Goal: Task Accomplishment & Management: Complete application form

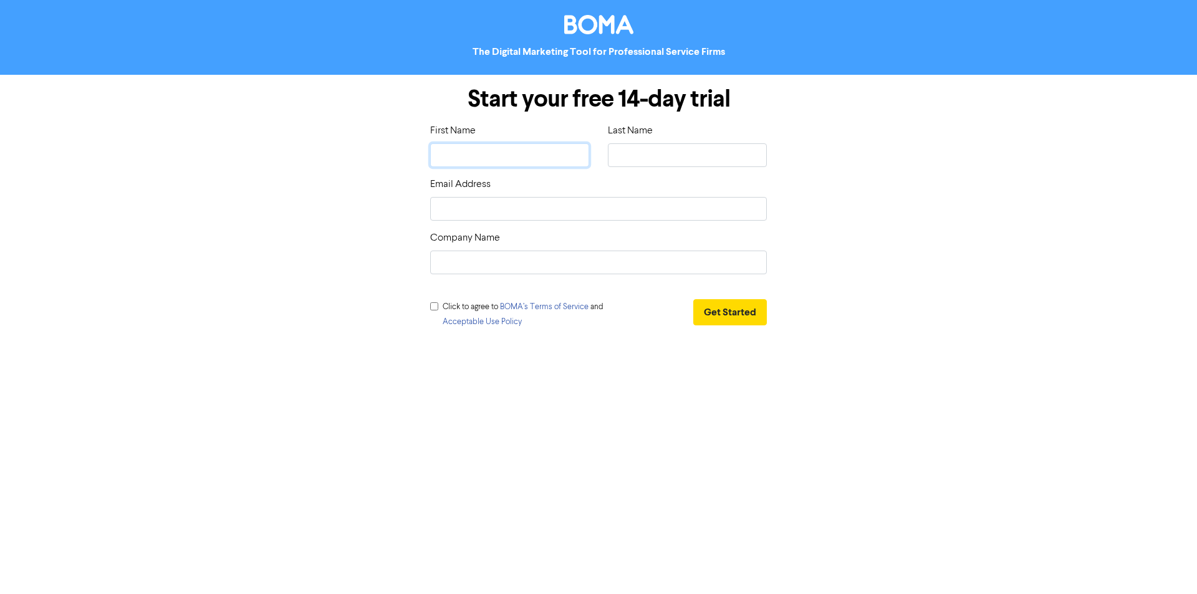
click at [517, 147] on input "text" at bounding box center [509, 155] width 159 height 24
click at [504, 161] on input "text" at bounding box center [509, 155] width 159 height 24
click at [502, 155] on input "text" at bounding box center [509, 155] width 159 height 24
type input "T"
type input "Tr"
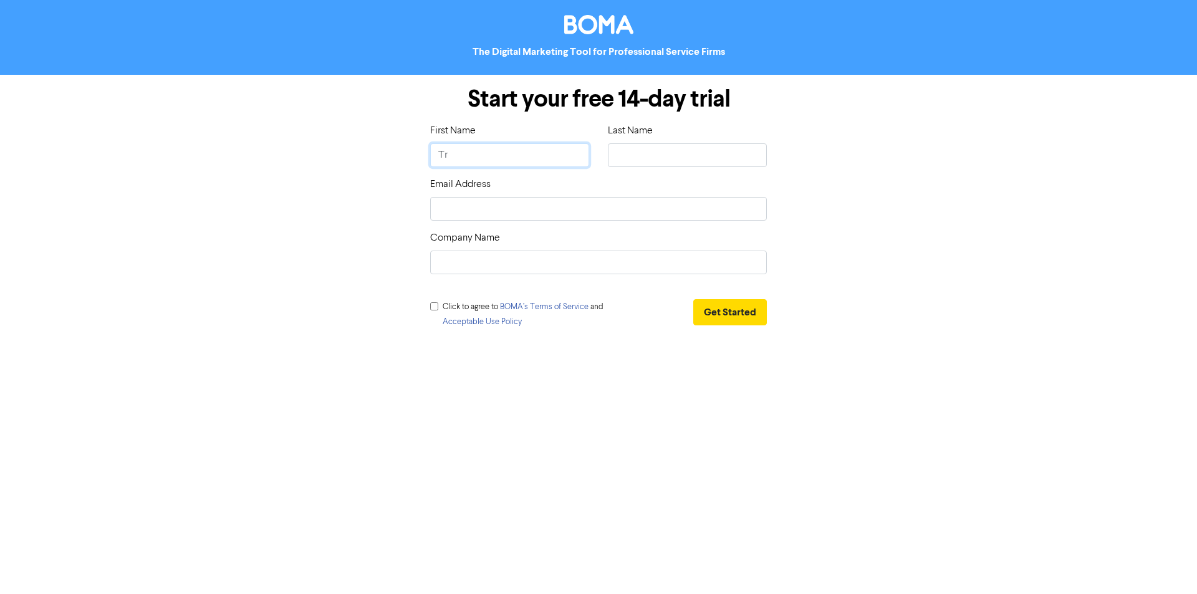
type input "Tre"
type input "[PERSON_NAME]"
click at [615, 154] on input "text" at bounding box center [687, 155] width 159 height 24
type input "Q"
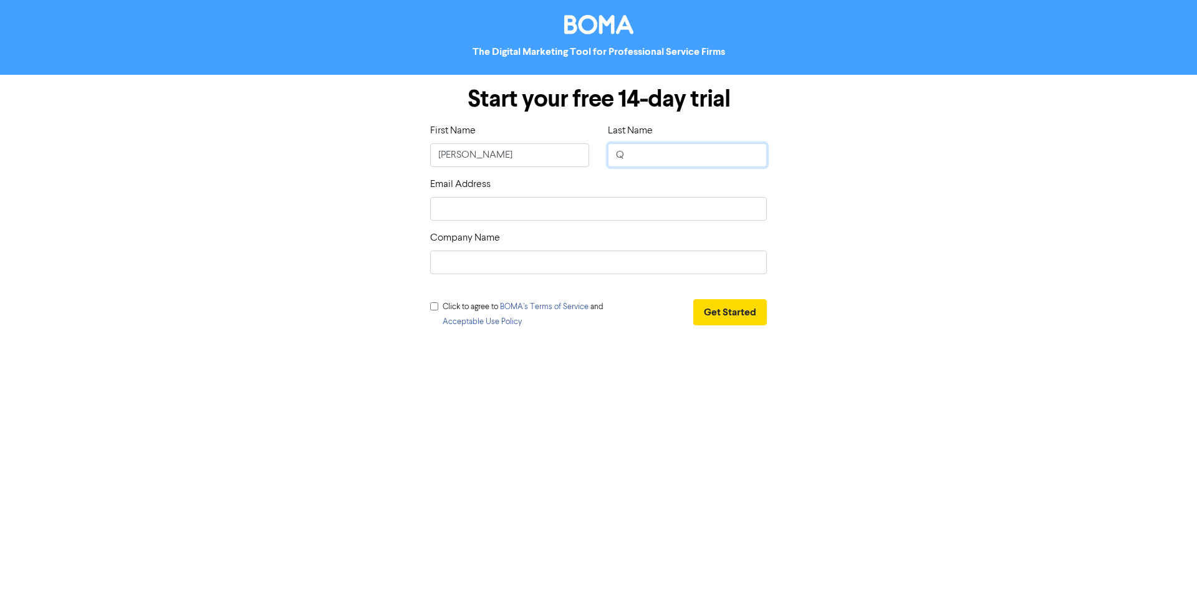
type input "Qe"
type input "Qeu"
click at [611, 221] on div "Start your free 14-day trial First Name Trew Last Name Qeu Email Address Compan…" at bounding box center [598, 209] width 355 height 269
drag, startPoint x: 611, startPoint y: 214, endPoint x: 461, endPoint y: 151, distance: 162.6
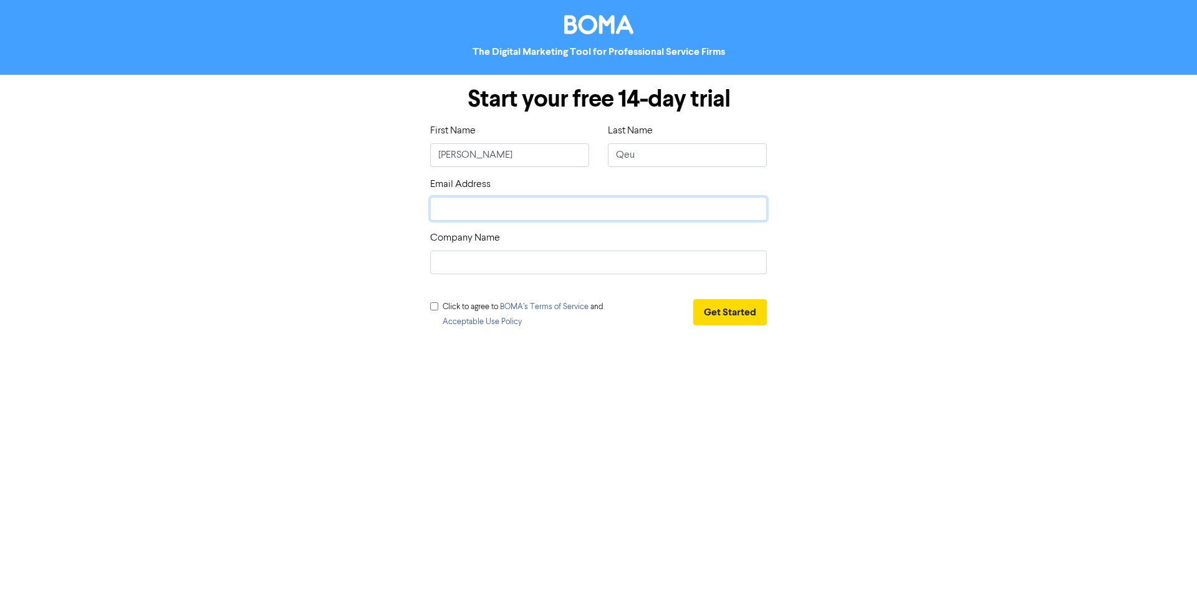
click at [611, 214] on input "email" at bounding box center [598, 209] width 337 height 24
click at [486, 204] on input "email" at bounding box center [598, 209] width 337 height 24
paste input "wevaje7410@bizmud.com"
type input "wevaje7410@bizmud.com"
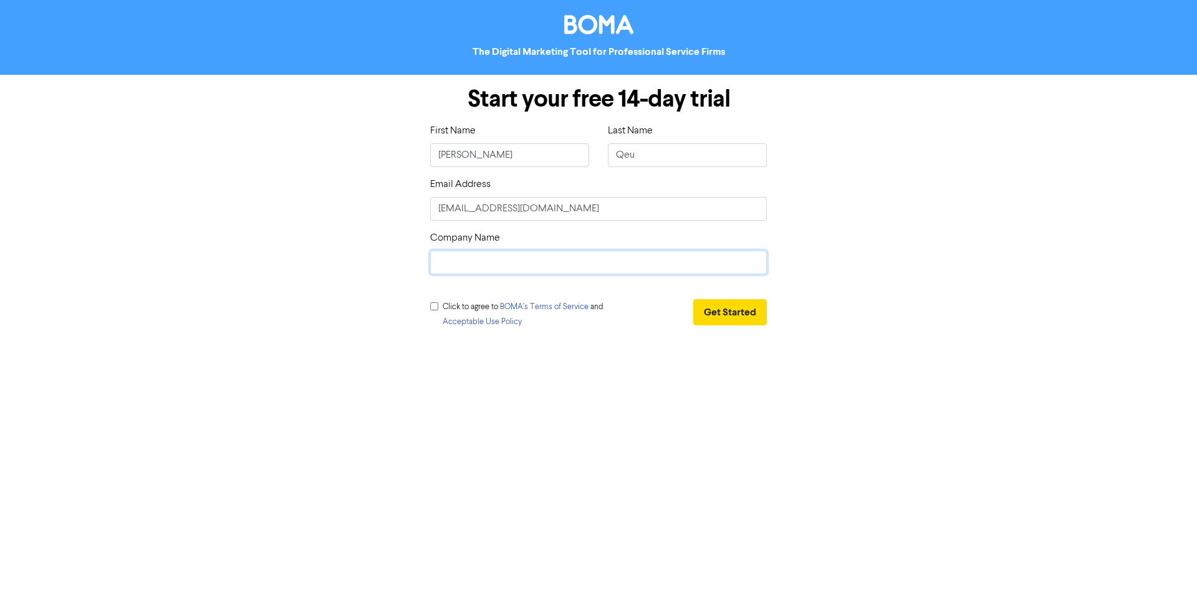
click at [482, 262] on input "text" at bounding box center [598, 263] width 337 height 24
click at [435, 304] on input "checkbox" at bounding box center [434, 306] width 8 height 8
checkbox input "true"
click at [520, 254] on input "text" at bounding box center [598, 263] width 337 height 24
type input "[PERSON_NAME] Axe"
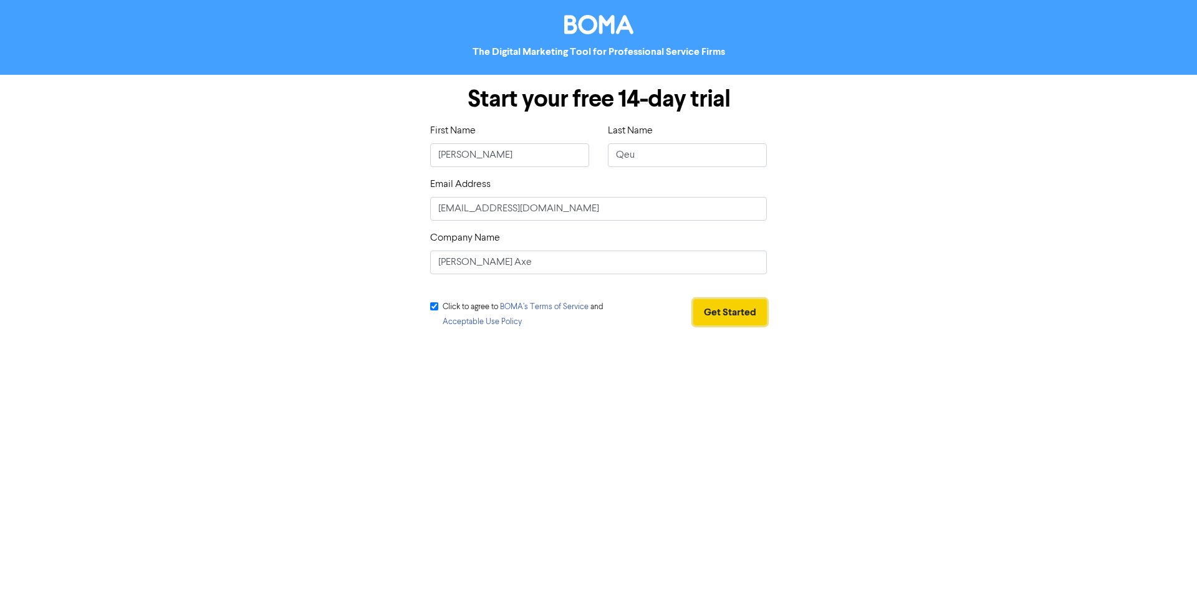
click at [719, 312] on button "Get Started" at bounding box center [730, 312] width 74 height 26
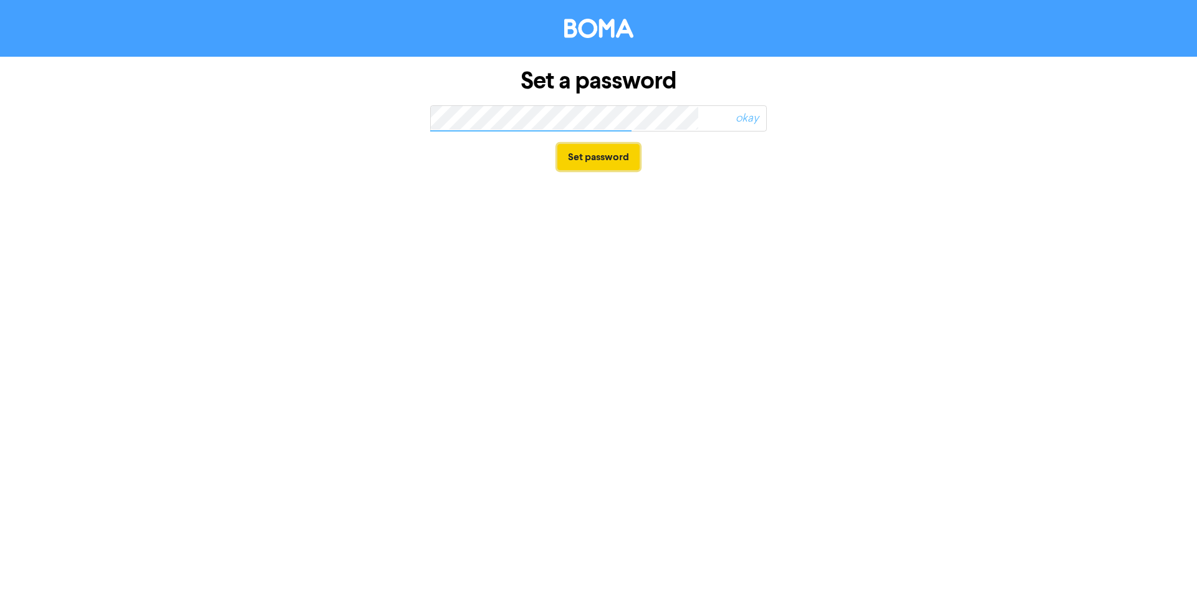
click at [614, 150] on button "Set password" at bounding box center [598, 157] width 82 height 26
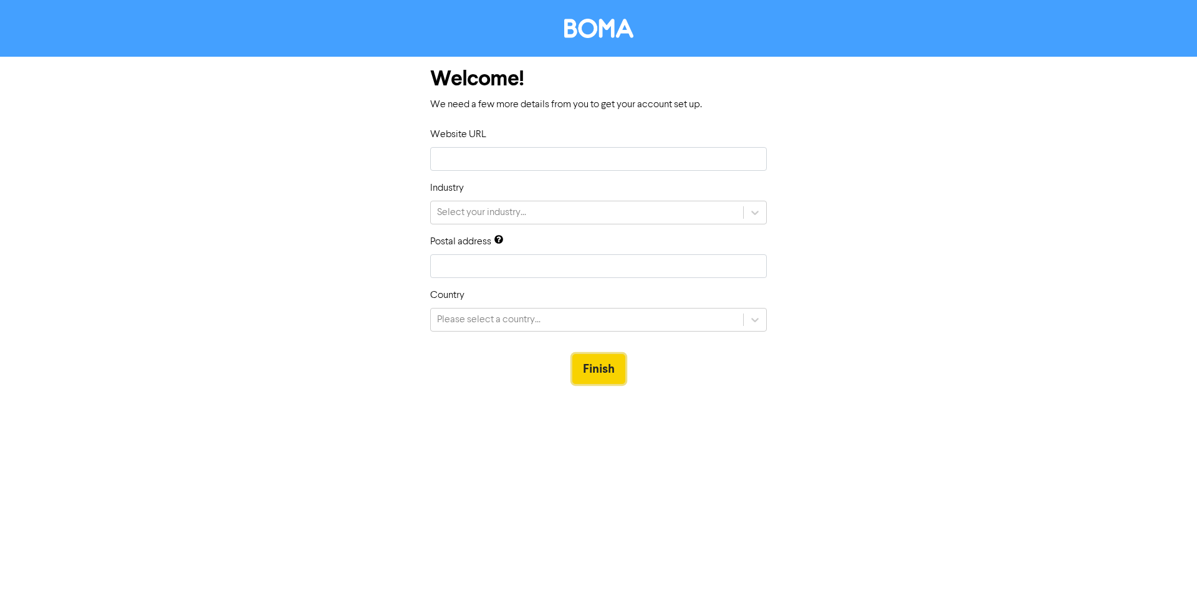
click at [619, 357] on button "Finish" at bounding box center [598, 369] width 53 height 30
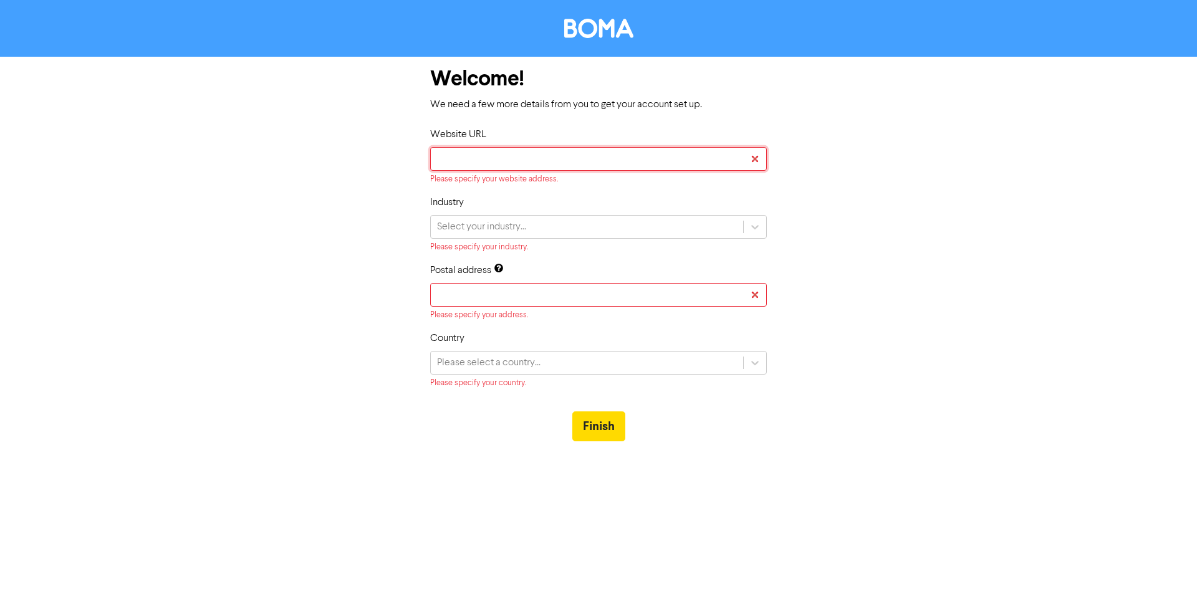
click at [588, 166] on input "text" at bounding box center [598, 159] width 337 height 24
type input "t"
type input "tr"
type input "tre"
type input "[PERSON_NAME]"
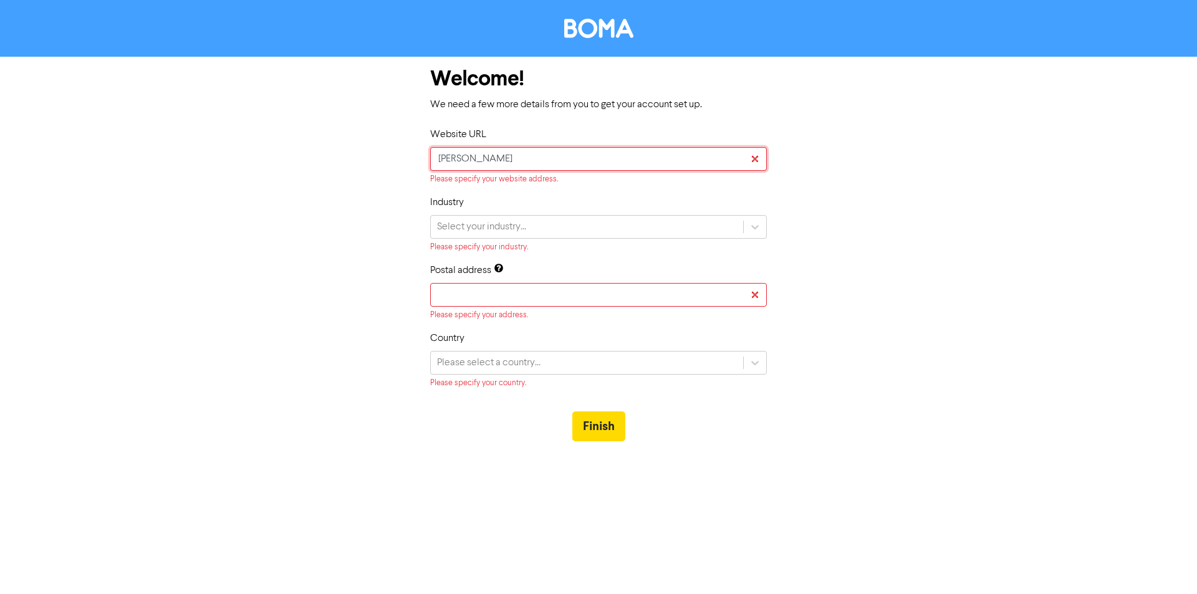
type input "trewq"
type input "trewq."
type input "trewq.c"
type input "[DOMAIN_NAME]"
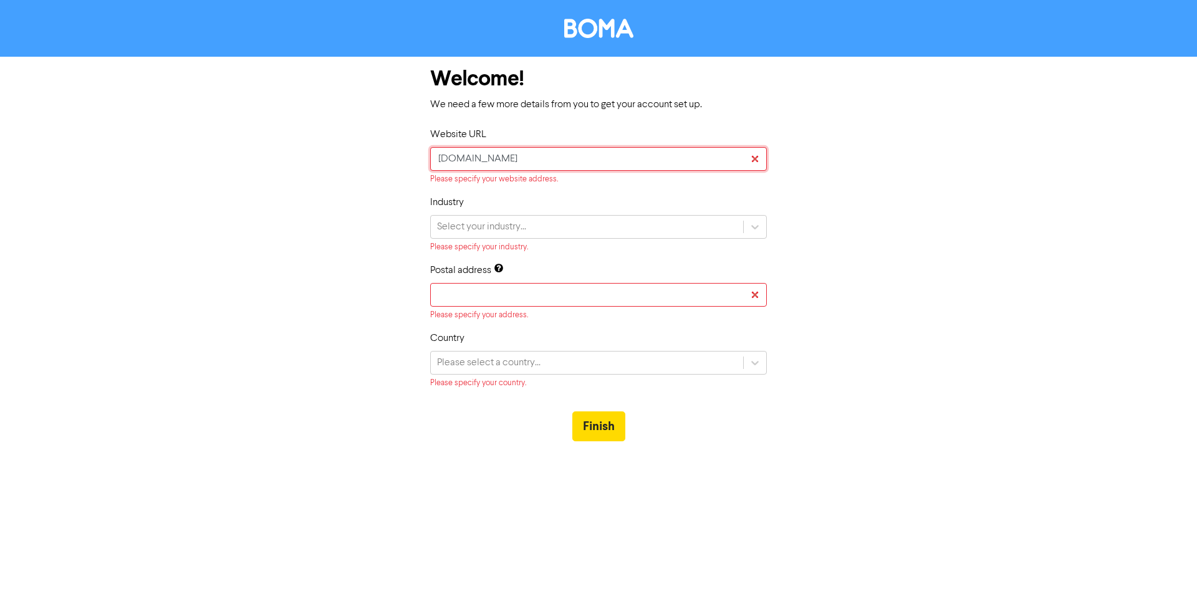
type input "[DOMAIN_NAME]"
click at [942, 244] on div "Welcome! We need a few more details from you to get your account set up. Websit…" at bounding box center [598, 256] width 711 height 398
click at [669, 156] on input "[DOMAIN_NAME]" at bounding box center [598, 159] width 337 height 24
drag, startPoint x: 890, startPoint y: 183, endPoint x: 882, endPoint y: 189, distance: 10.2
click at [891, 184] on div "Welcome! We need a few more details from you to get your account set up. Websit…" at bounding box center [598, 256] width 711 height 398
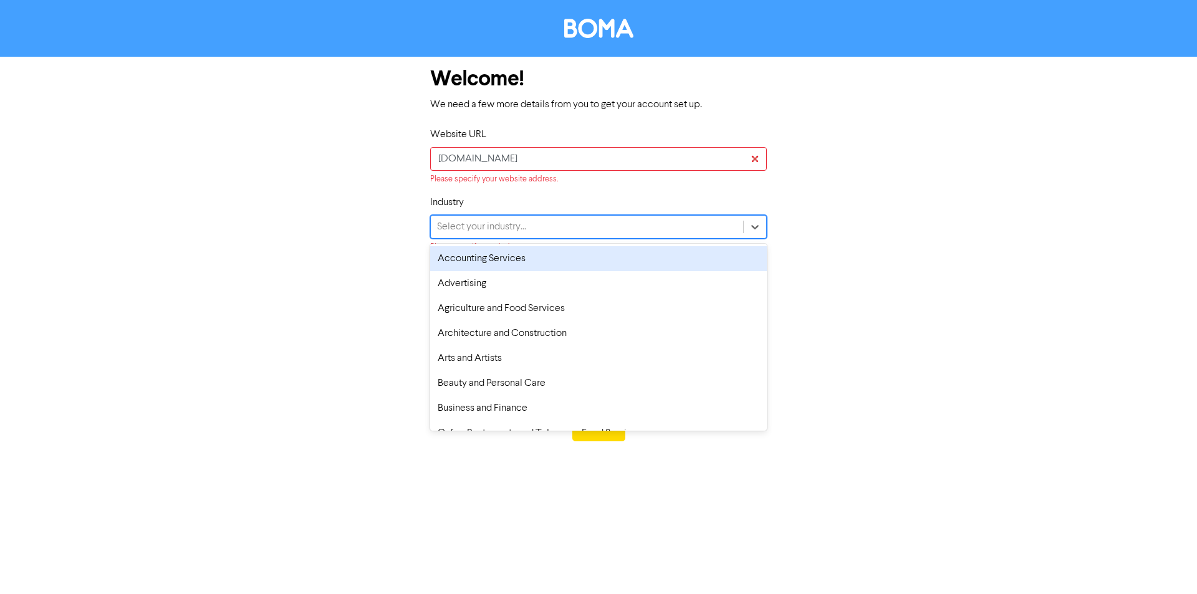
click at [623, 224] on div "Select your industry..." at bounding box center [587, 227] width 312 height 22
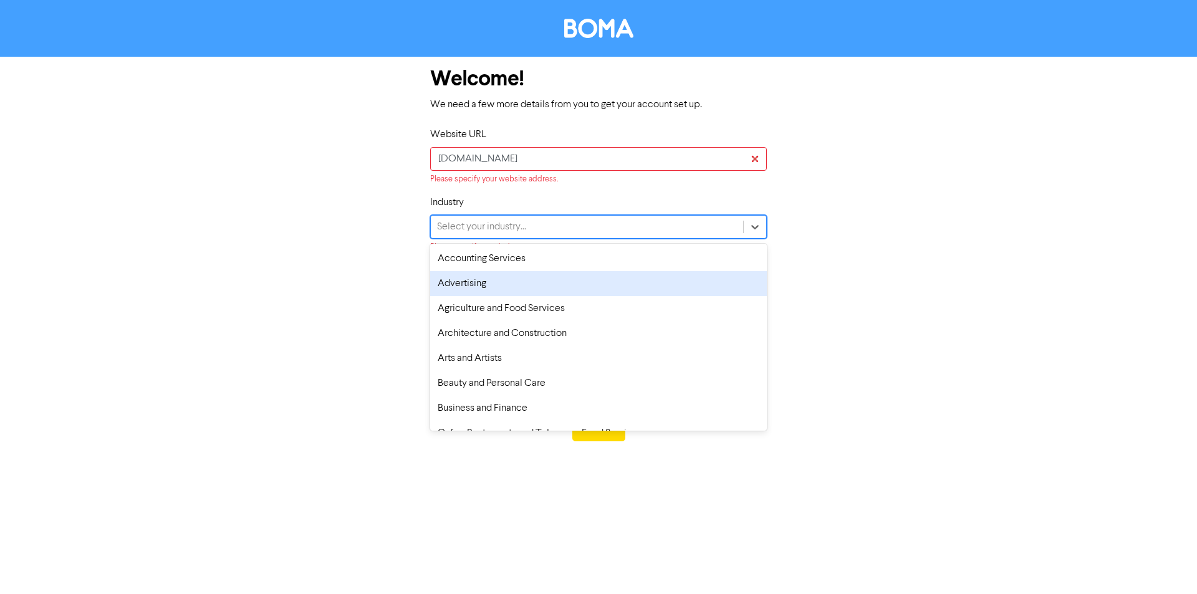
click at [573, 289] on div "Advertising" at bounding box center [598, 283] width 337 height 25
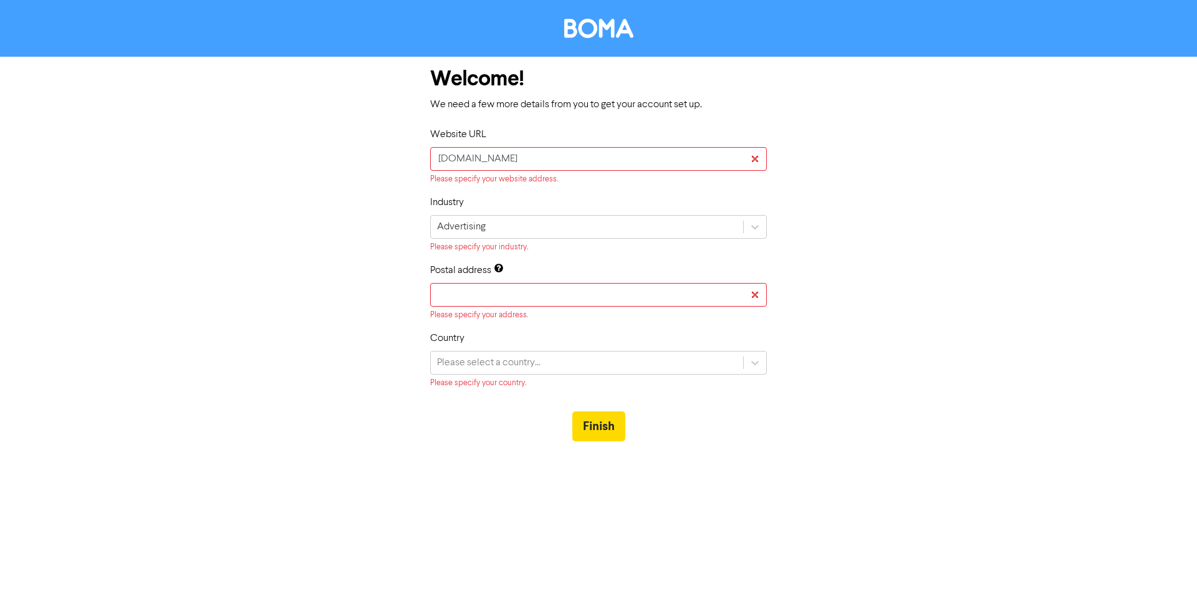
click at [886, 208] on div "Welcome! We need a few more details from you to get your account set up. Websit…" at bounding box center [598, 256] width 711 height 398
click at [650, 304] on input "text" at bounding box center [598, 295] width 337 height 24
paste input "240"
click at [467, 297] on input "240" at bounding box center [598, 295] width 337 height 24
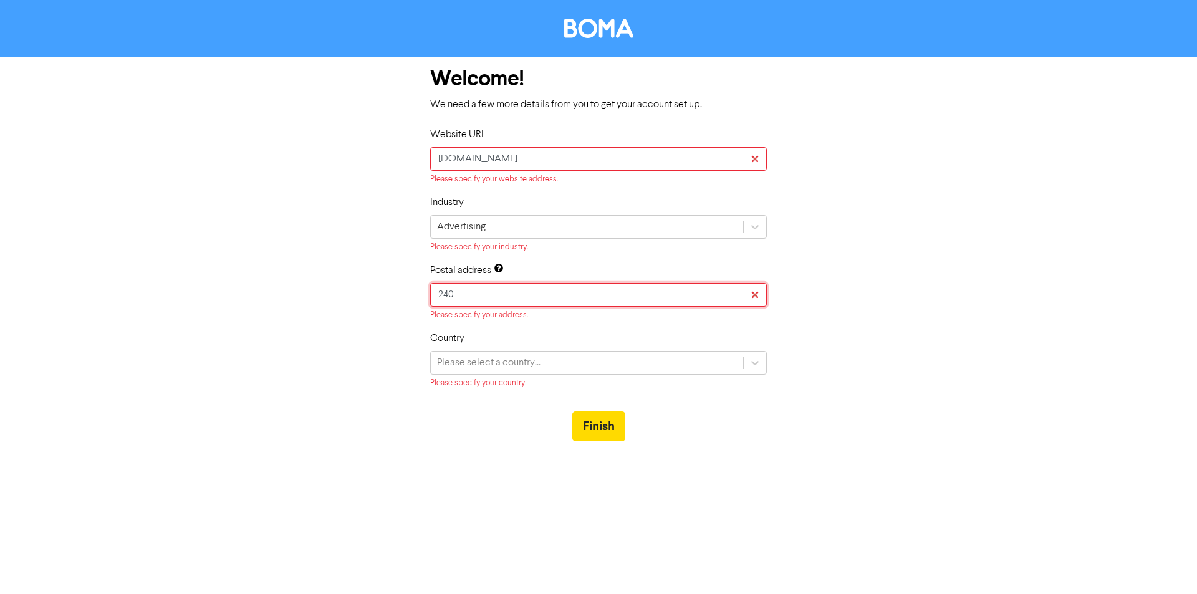
click at [467, 295] on input "240" at bounding box center [598, 295] width 337 height 24
paste input "[PERSON_NAME][GEOGRAPHIC_DATA]"
click at [550, 292] on input "[STREET_ADDRESS][PERSON_NAME]" at bounding box center [598, 295] width 337 height 24
paste input "QT [GEOGRAPHIC_DATA]"
paste input "Victoria"
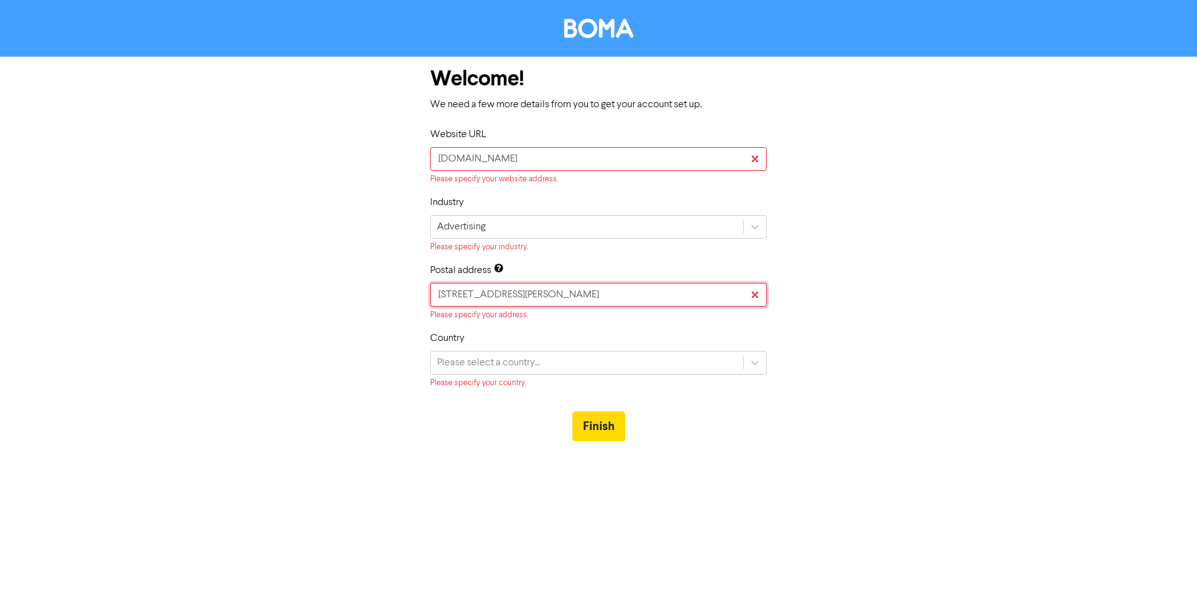
paste input "[GEOGRAPHIC_DATA]"
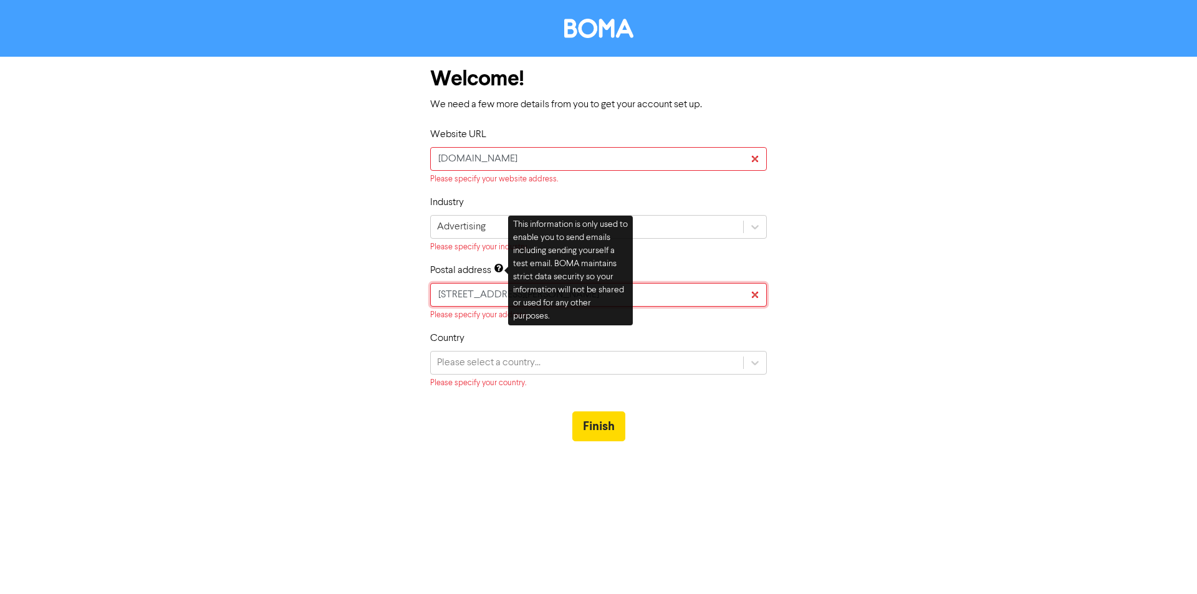
click at [683, 289] on input "[STREET_ADDRESS][PERSON_NAME]" at bounding box center [598, 295] width 337 height 24
paste input "3000"
type input "[STREET_ADDRESS][PERSON_NAME]"
click at [837, 308] on div "Welcome! We need a few more details from you to get your account set up. Websit…" at bounding box center [598, 256] width 711 height 398
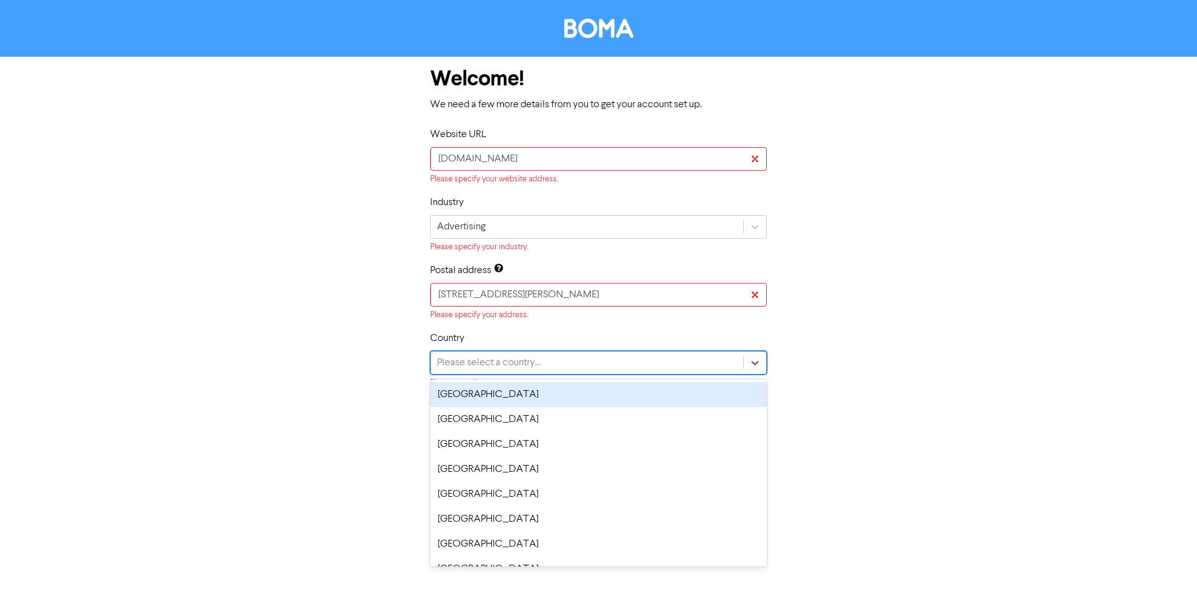
click at [614, 366] on div "Please select a country..." at bounding box center [587, 363] width 312 height 22
click at [555, 393] on div "[GEOGRAPHIC_DATA]" at bounding box center [598, 394] width 337 height 25
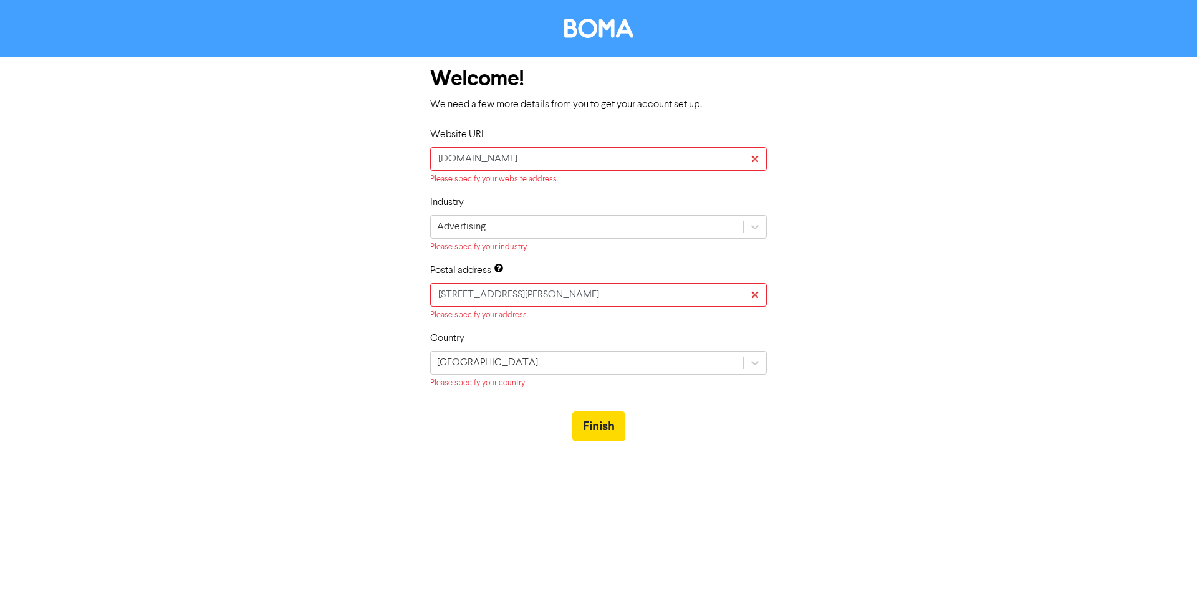
click at [829, 347] on div "Welcome! We need a few more details from you to get your account set up. Websit…" at bounding box center [598, 256] width 711 height 398
click at [697, 368] on div "[GEOGRAPHIC_DATA]" at bounding box center [587, 363] width 312 height 22
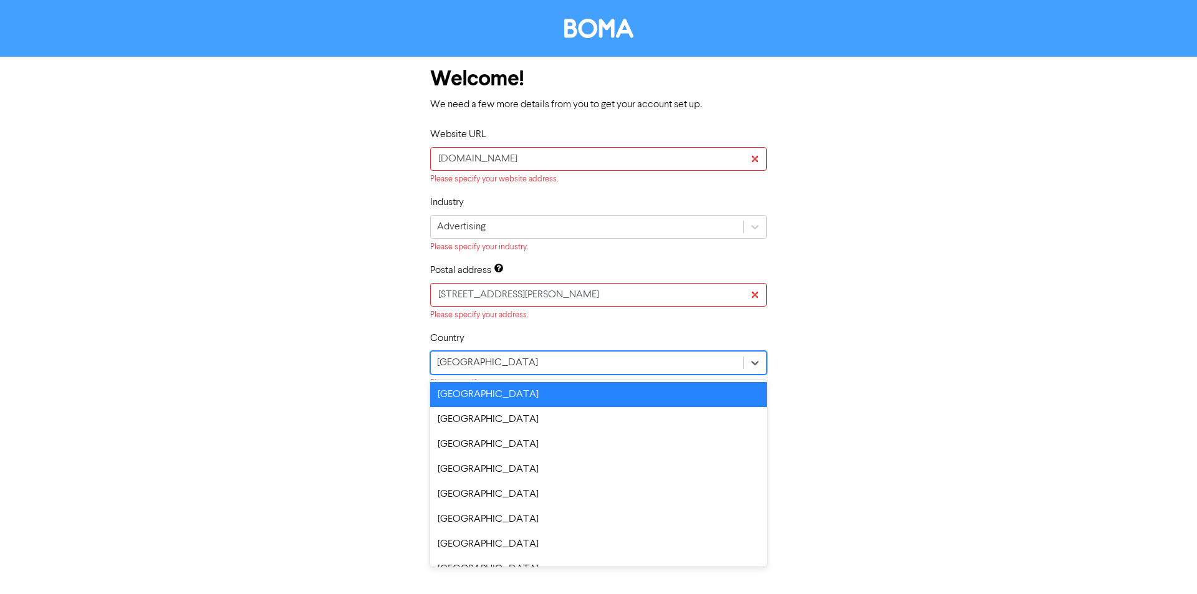
click at [881, 356] on div "Welcome! We need a few more details from you to get your account set up. Websit…" at bounding box center [598, 256] width 711 height 398
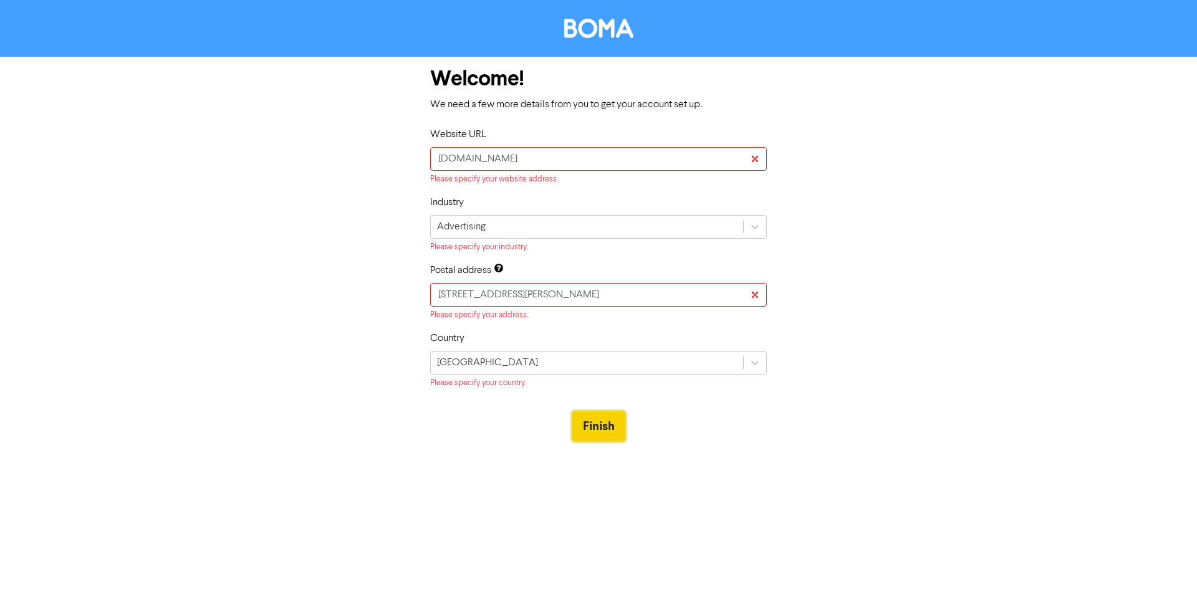
click at [611, 431] on button "Finish" at bounding box center [598, 426] width 53 height 30
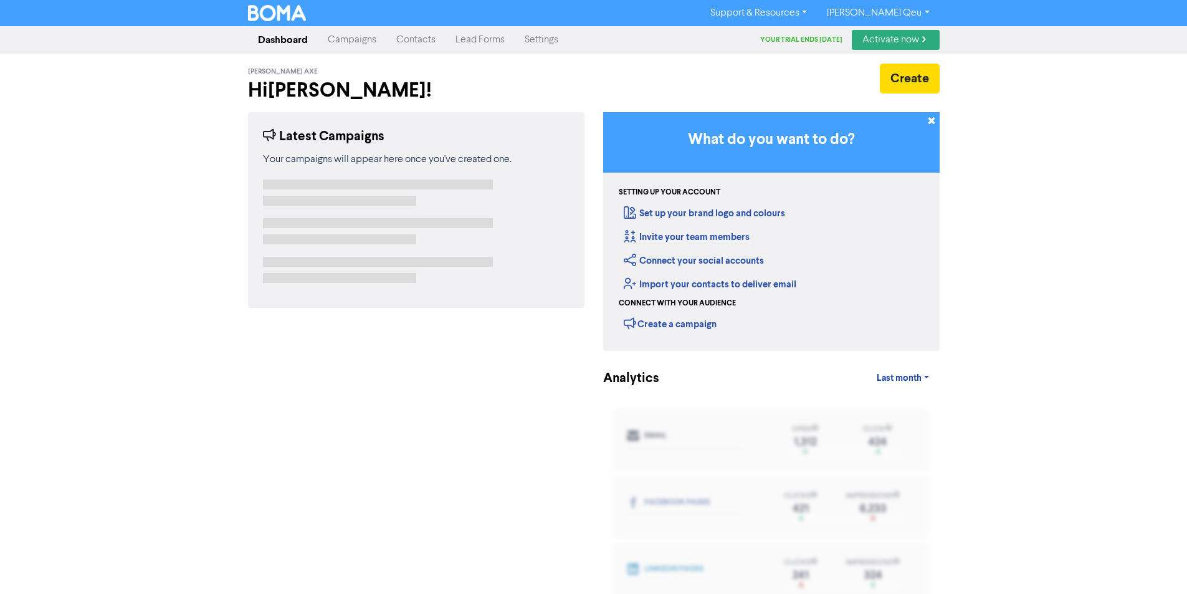
click at [356, 49] on link "Campaigns" at bounding box center [352, 39] width 69 height 25
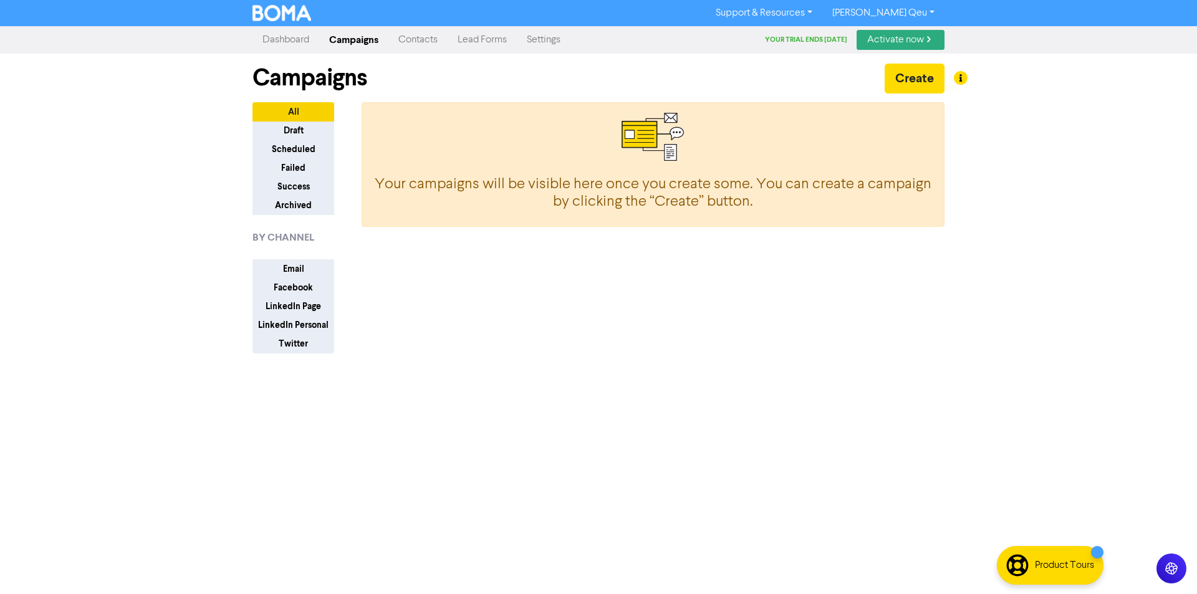
click at [297, 34] on link "Dashboard" at bounding box center [285, 39] width 67 height 25
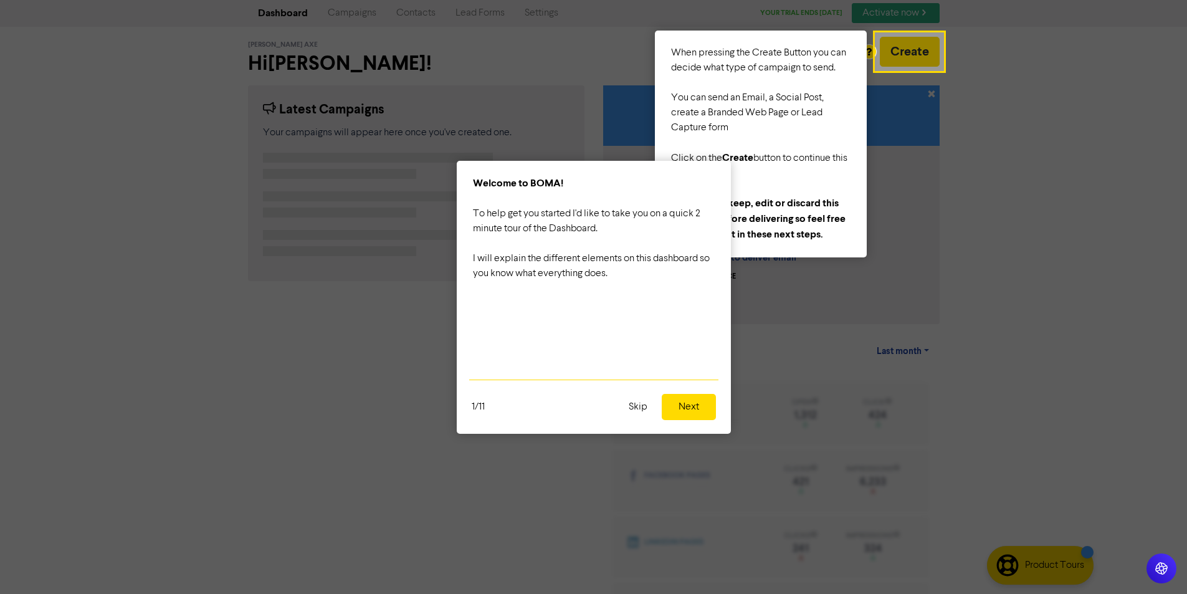
scroll to position [42, 0]
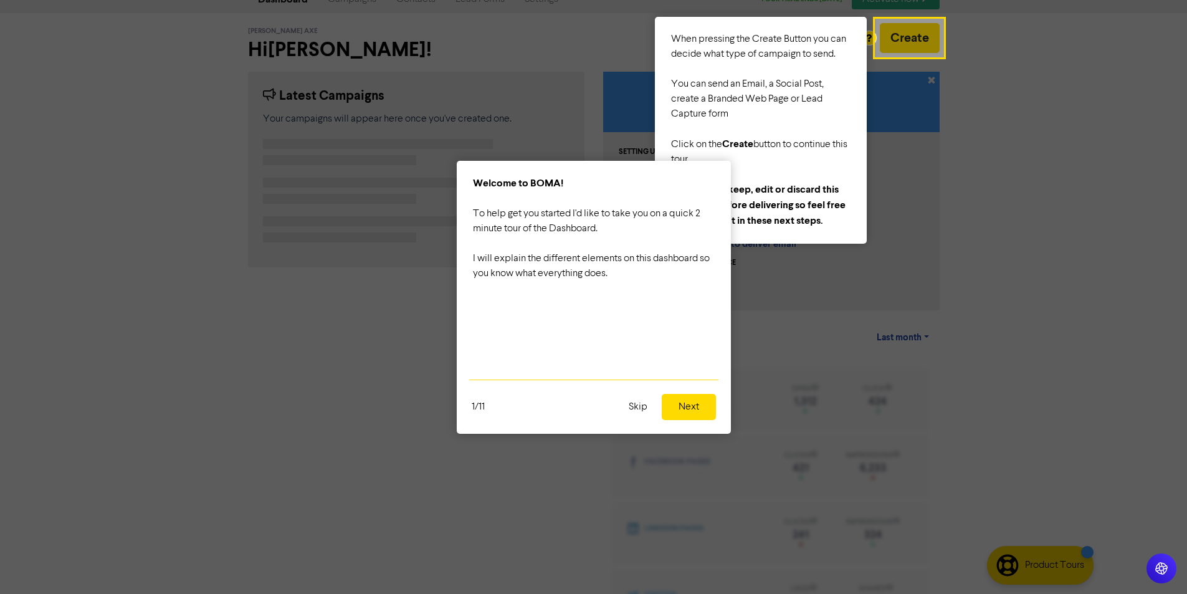
click at [637, 411] on button "Skip" at bounding box center [638, 407] width 34 height 26
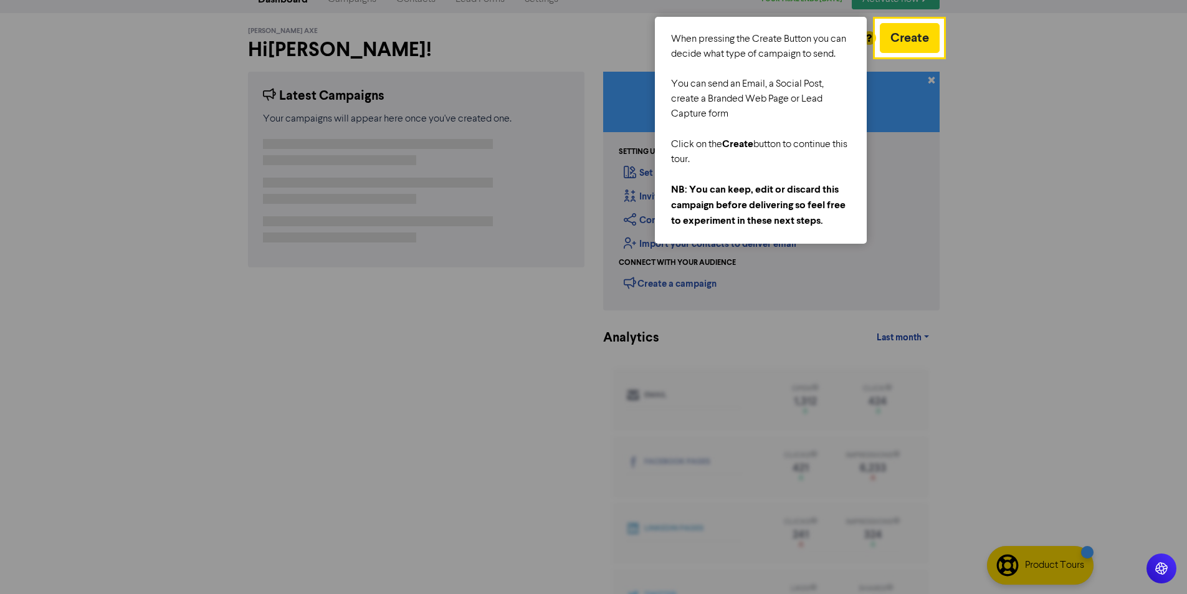
click at [638, 410] on div at bounding box center [438, 318] width 876 height 636
click at [936, 120] on div at bounding box center [909, 324] width 66 height 539
click at [901, 36] on button "Create" at bounding box center [910, 38] width 60 height 30
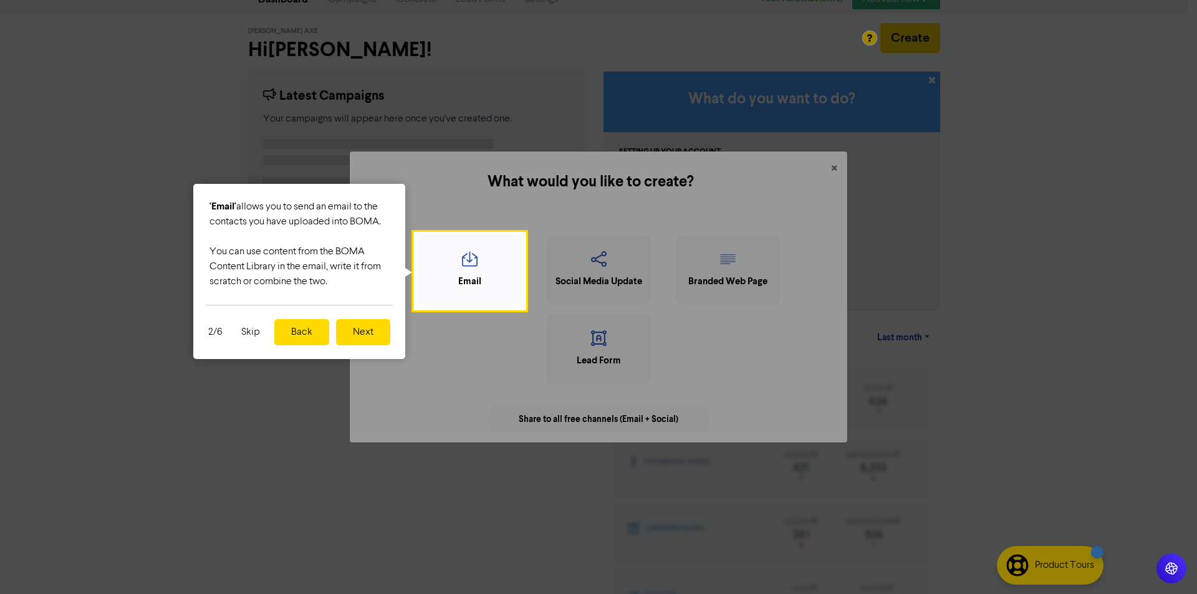
click at [301, 424] on div at bounding box center [207, 318] width 415 height 636
click at [487, 254] on icon "button" at bounding box center [469, 263] width 90 height 24
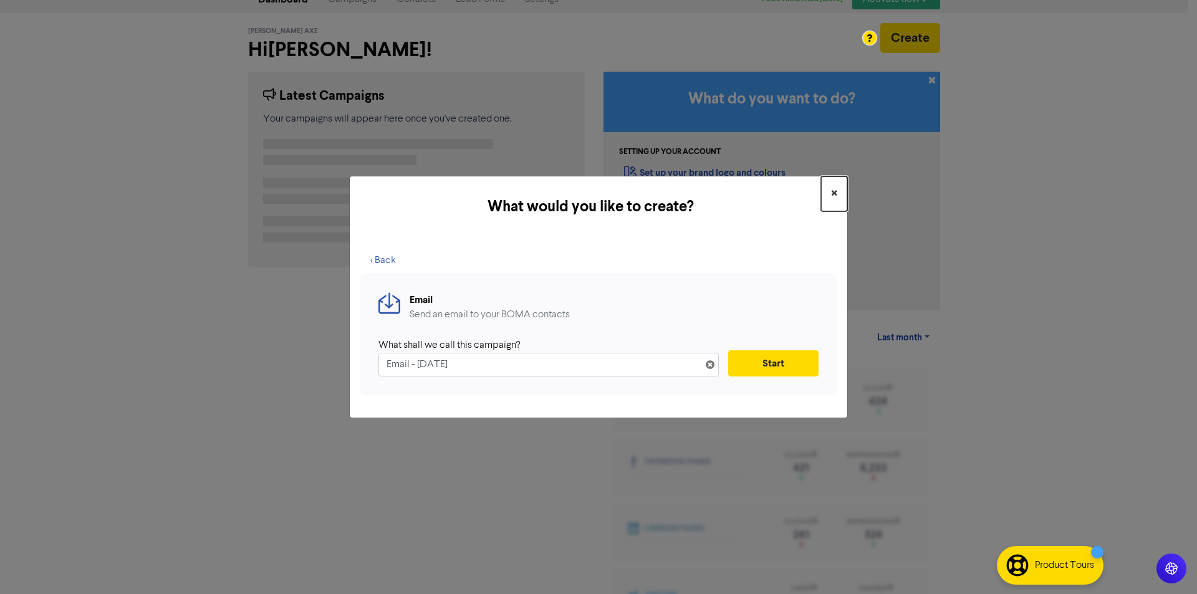
click at [829, 200] on button "×" at bounding box center [834, 193] width 26 height 35
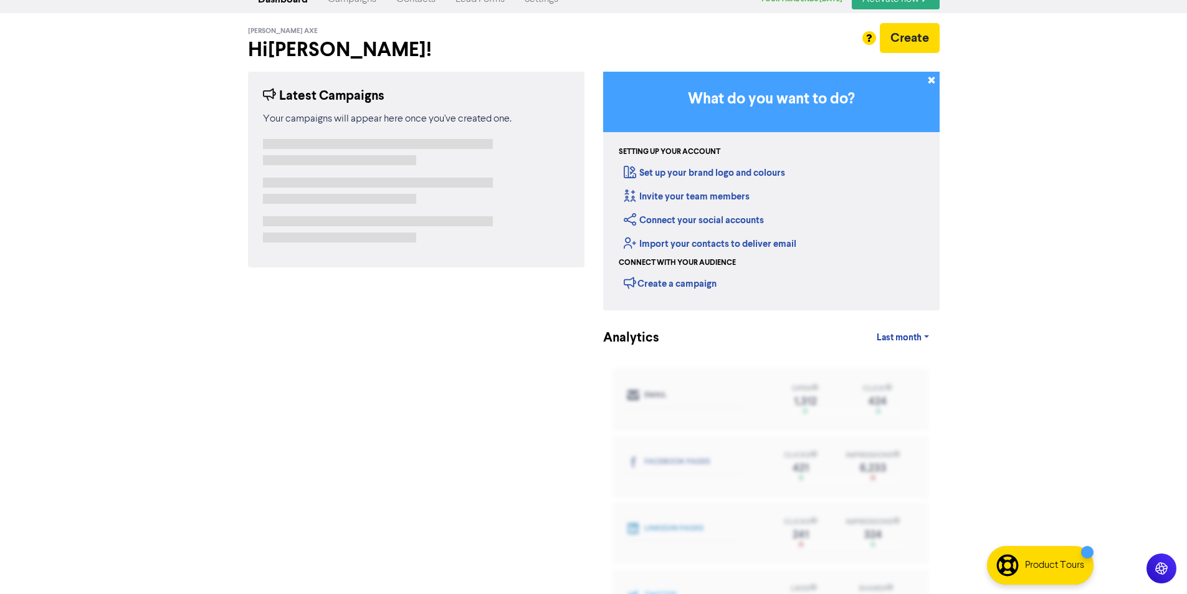
click at [554, 423] on div "Latest Campaigns Your campaigns will appear here once you've created one." at bounding box center [416, 333] width 355 height 522
click at [664, 375] on div "Analytics Your analytics and insights will appear here after you have delivered…" at bounding box center [771, 477] width 337 height 234
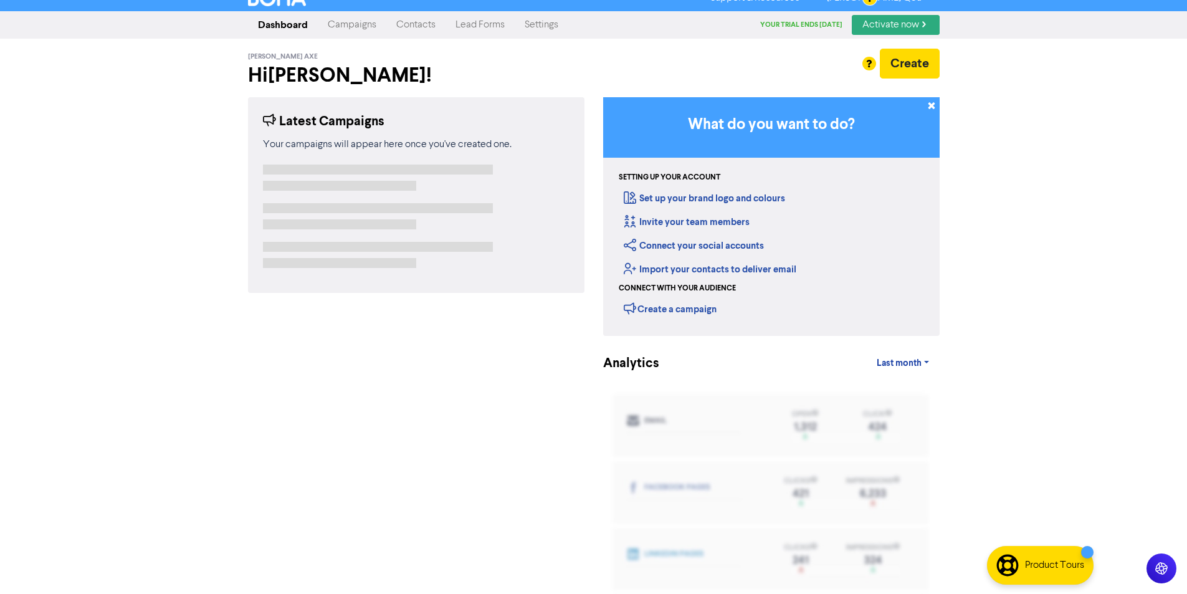
scroll to position [0, 0]
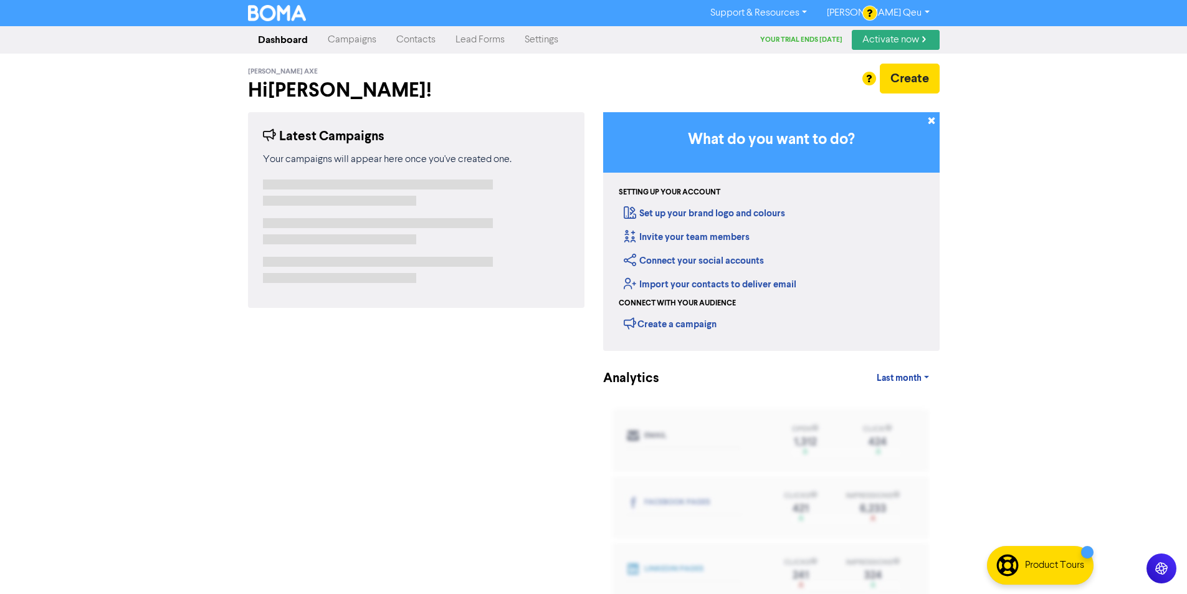
click at [341, 47] on link "Campaigns" at bounding box center [352, 39] width 69 height 25
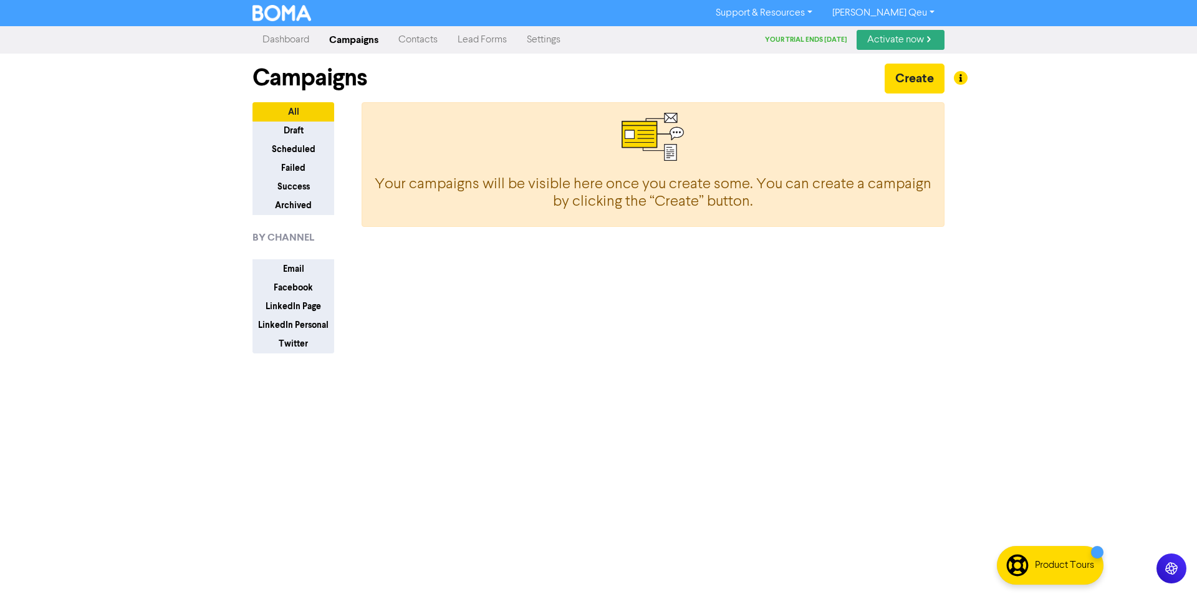
click at [453, 201] on h4 "Your campaigns will be visible here once you create some. You can create a camp…" at bounding box center [653, 194] width 557 height 36
click at [298, 128] on button "Draft" at bounding box center [293, 130] width 82 height 19
click at [307, 111] on button "All" at bounding box center [293, 111] width 82 height 19
click at [305, 135] on button "Draft" at bounding box center [293, 130] width 82 height 19
click at [299, 150] on button "Scheduled" at bounding box center [293, 149] width 82 height 19
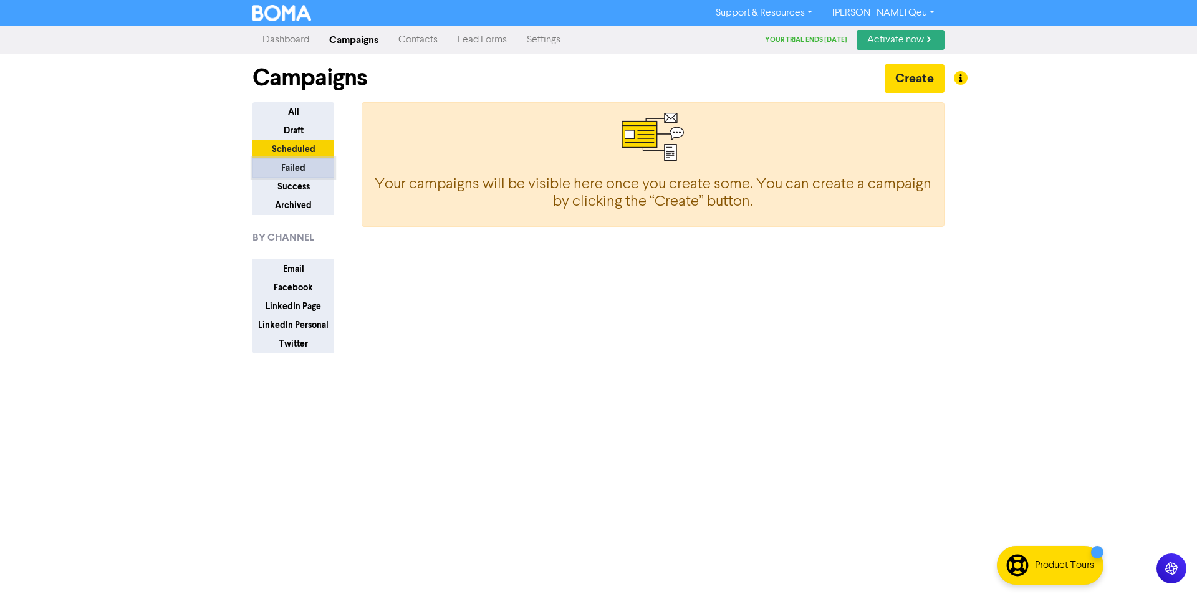
click at [304, 176] on button "Failed" at bounding box center [293, 167] width 82 height 19
click at [300, 210] on button "Archived" at bounding box center [293, 205] width 82 height 19
click at [305, 44] on link "Dashboard" at bounding box center [285, 39] width 67 height 25
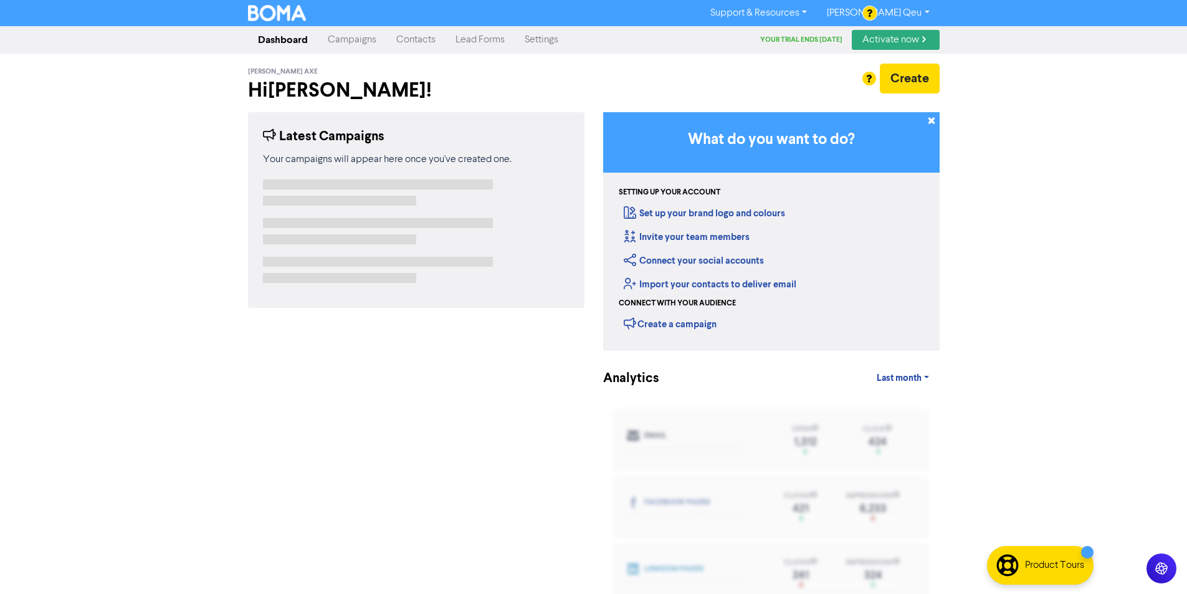
click at [956, 238] on div "Support & Resources Video Tutorials FAQ & Guides Marketing Education [PERSON_NA…" at bounding box center [593, 297] width 1187 height 594
click at [656, 374] on div "Last month Last 7 days Last month Custom dates" at bounding box center [801, 378] width 296 height 25
drag, startPoint x: 658, startPoint y: 399, endPoint x: 629, endPoint y: 390, distance: 30.6
click at [648, 402] on div "Analytics Last month Last 7 days Last month Custom dates Analytics Your analyti…" at bounding box center [771, 500] width 337 height 269
drag, startPoint x: 524, startPoint y: 173, endPoint x: 524, endPoint y: 166, distance: 6.9
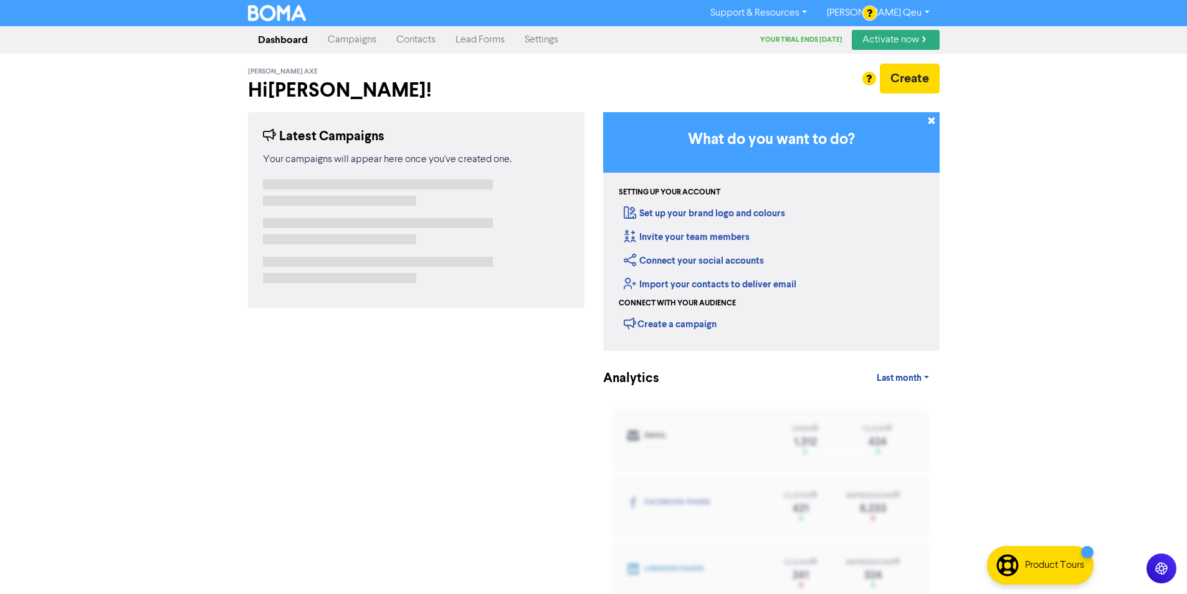
click at [525, 173] on div "Your campaigns will appear here once you've created one." at bounding box center [416, 222] width 307 height 141
click at [539, 193] on div "Your campaigns will appear here once you've created one." at bounding box center [416, 222] width 307 height 141
drag, startPoint x: 610, startPoint y: 406, endPoint x: 644, endPoint y: 411, distance: 34.6
click at [612, 409] on div "Analytics Your analytics and insights will appear here after you have delivered…" at bounding box center [771, 518] width 337 height 234
drag, startPoint x: 693, startPoint y: 401, endPoint x: 738, endPoint y: 395, distance: 45.8
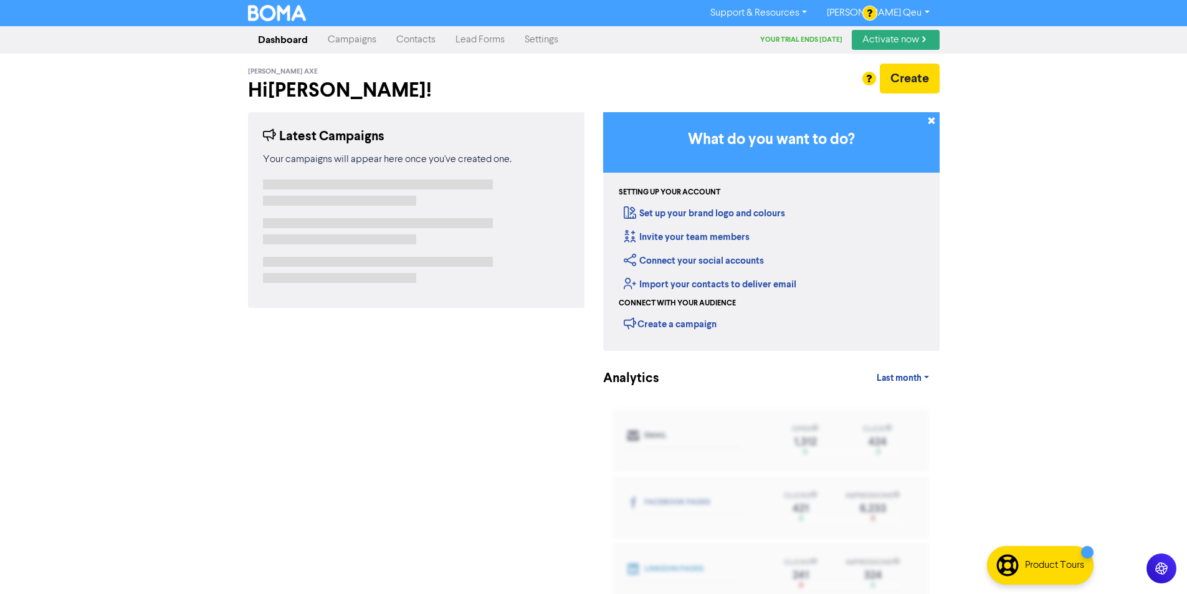
click at [717, 396] on div "Analytics Last month Last 7 days Last month Custom dates Analytics Your analyti…" at bounding box center [771, 500] width 337 height 269
click at [820, 398] on div "Analytics Last month Last 7 days Last month Custom dates Analytics Your analyti…" at bounding box center [771, 500] width 337 height 269
click at [481, 170] on div "Your campaigns will appear here once you've created one." at bounding box center [416, 222] width 307 height 141
click at [646, 300] on div "Connect with your audience" at bounding box center [677, 303] width 117 height 11
